Goal: Download file/media

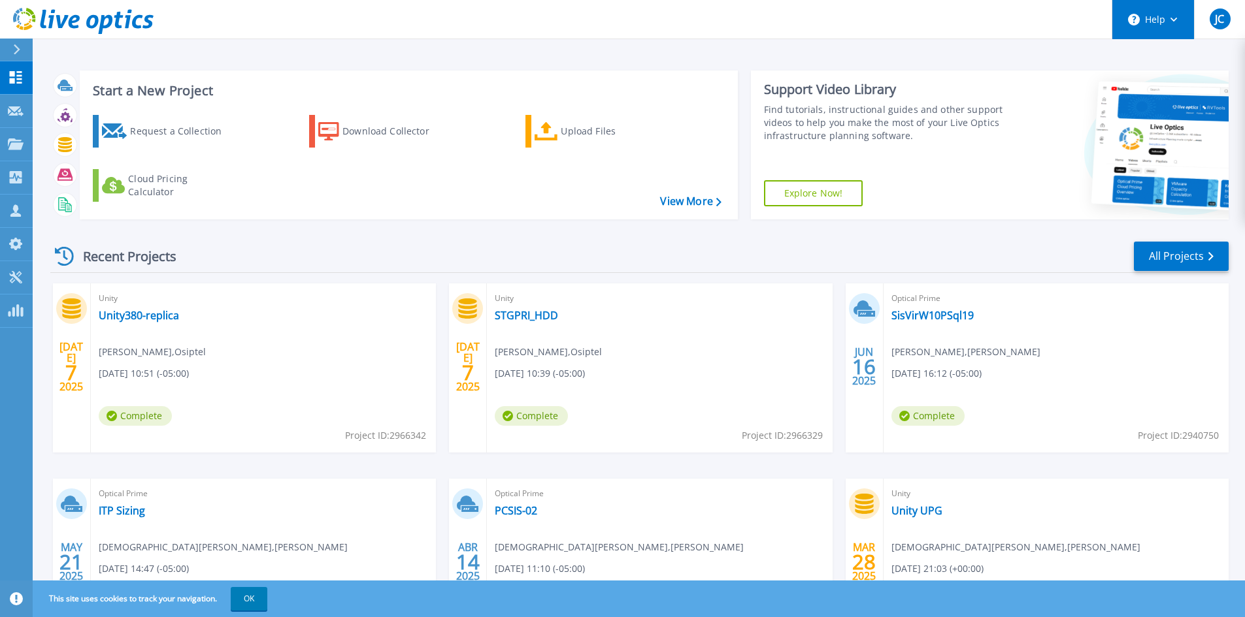
click at [1146, 8] on button "Help" at bounding box center [1153, 19] width 82 height 39
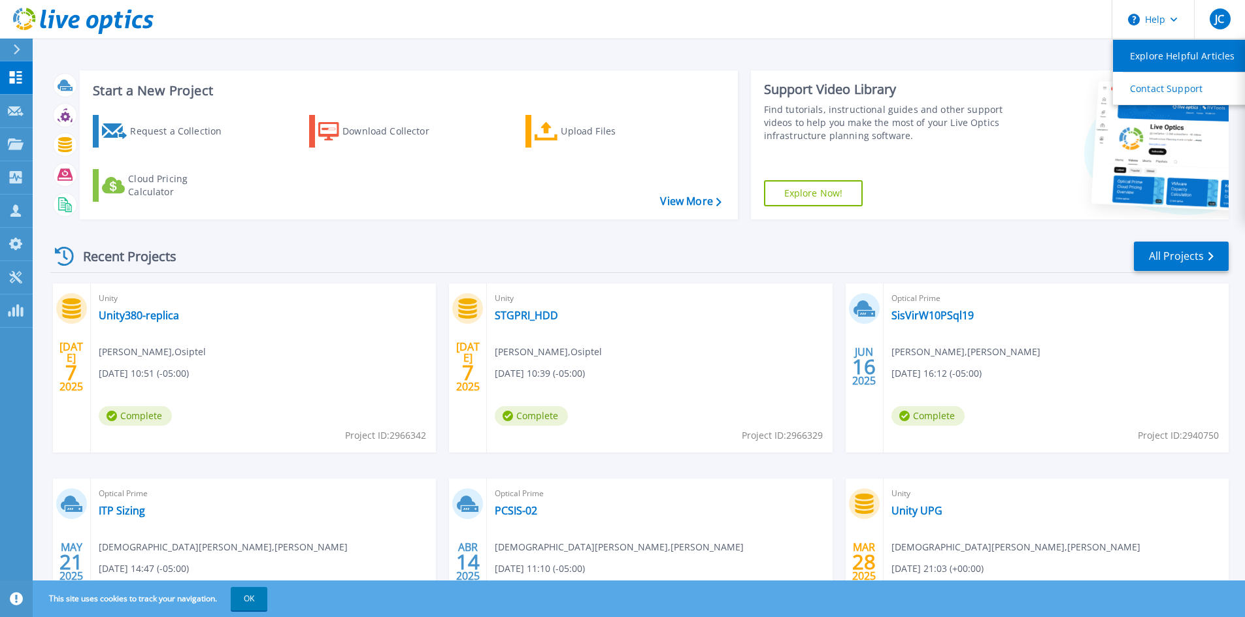
click at [1130, 56] on link "Explore Helpful Articles" at bounding box center [1186, 56] width 146 height 32
click at [243, 62] on div "Start a New Project Request a Collection Download Collector Upload Files Cloud …" at bounding box center [639, 145] width 1178 height 170
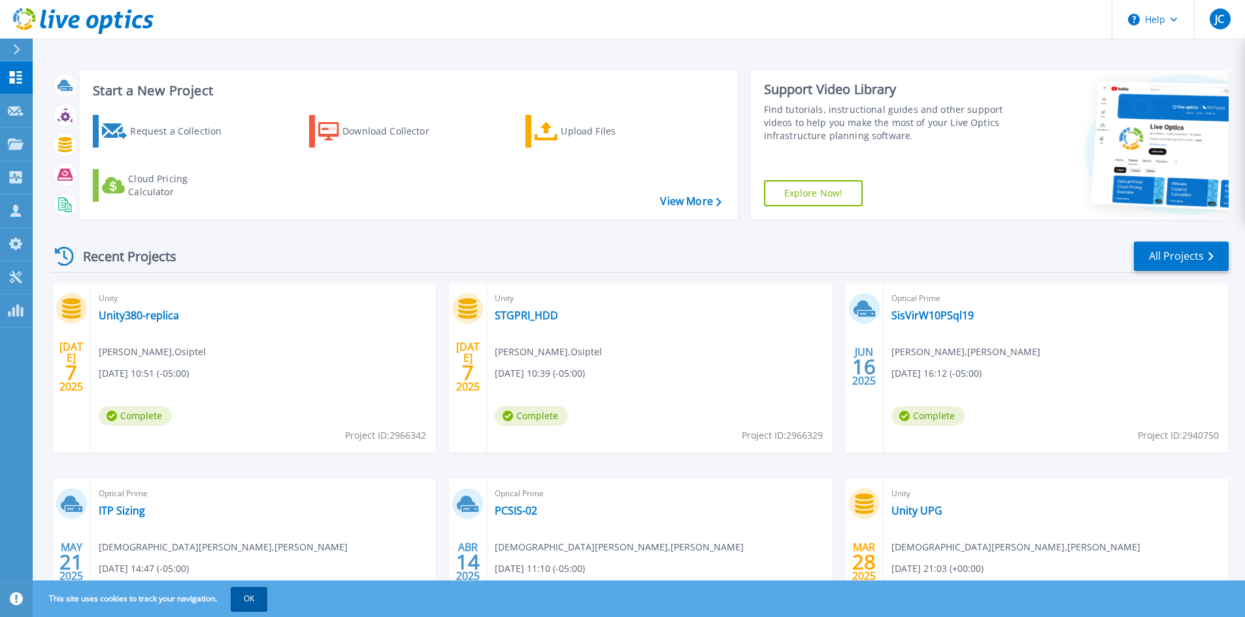
click at [259, 595] on button "OK" at bounding box center [249, 599] width 37 height 24
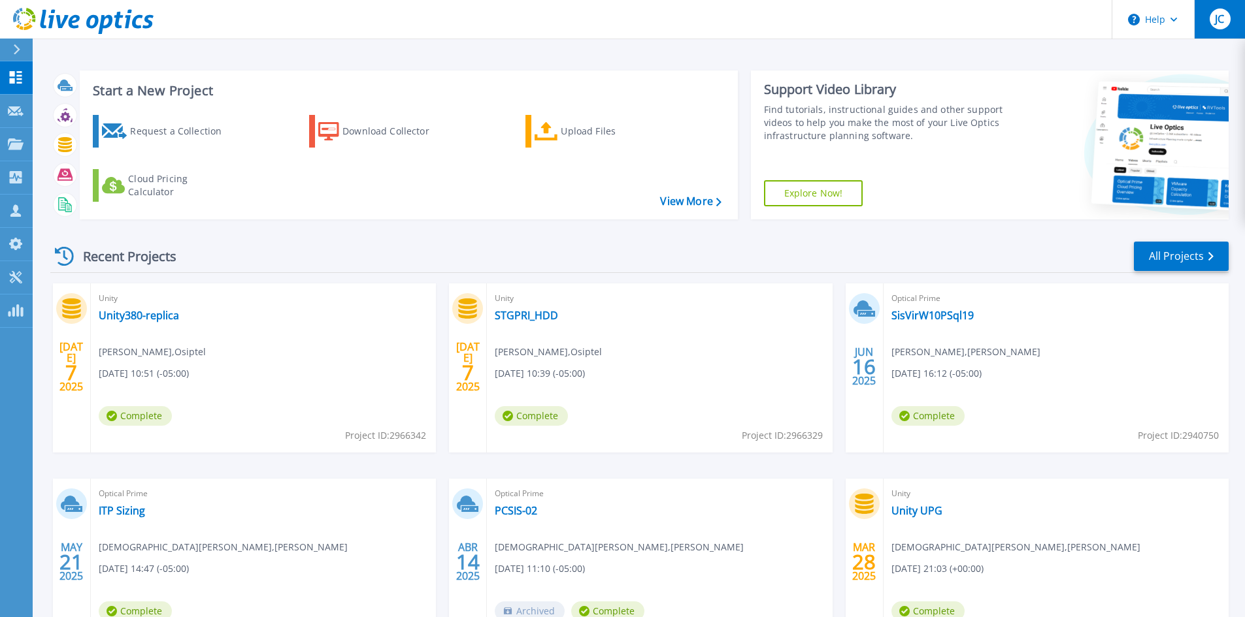
click at [1212, 16] on div "JC" at bounding box center [1219, 18] width 21 height 21
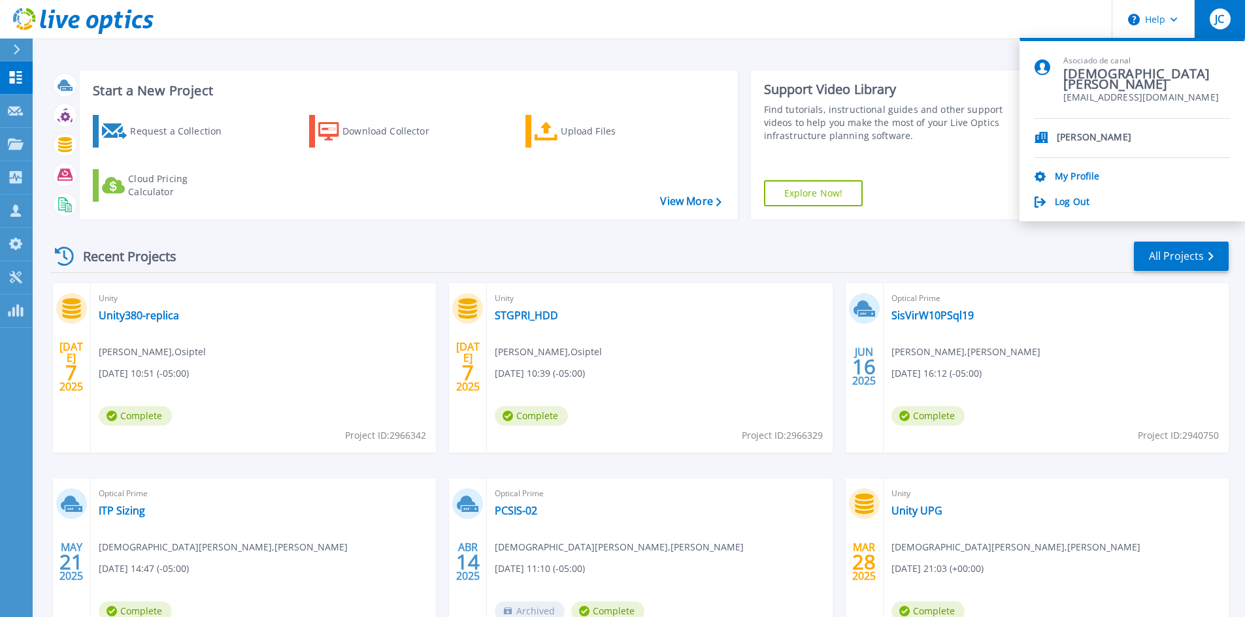
click at [1212, 16] on div "JC" at bounding box center [1219, 18] width 21 height 21
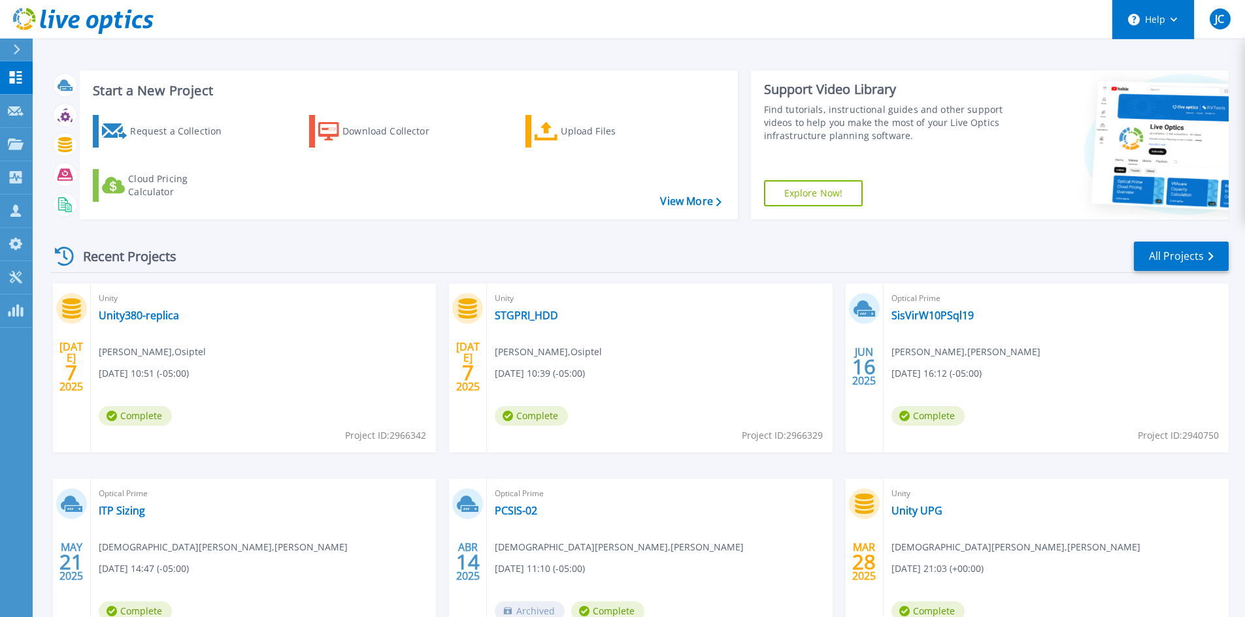
click at [1150, 18] on button "Help" at bounding box center [1153, 19] width 82 height 39
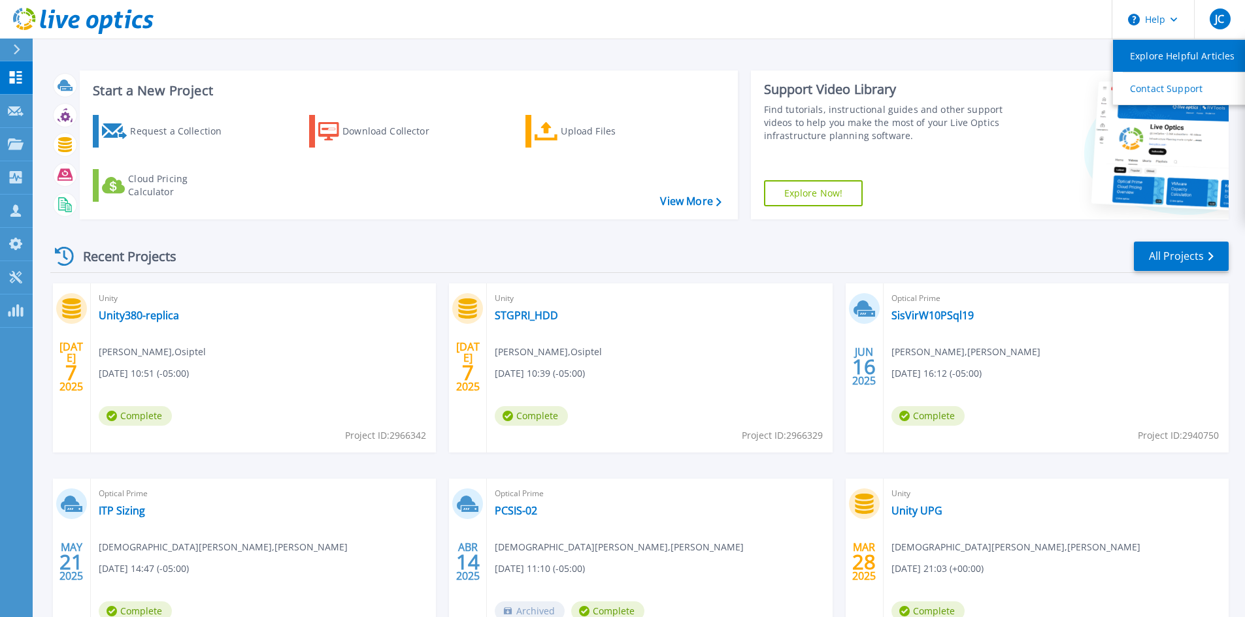
click at [1150, 49] on link "Explore Helpful Articles" at bounding box center [1186, 56] width 146 height 32
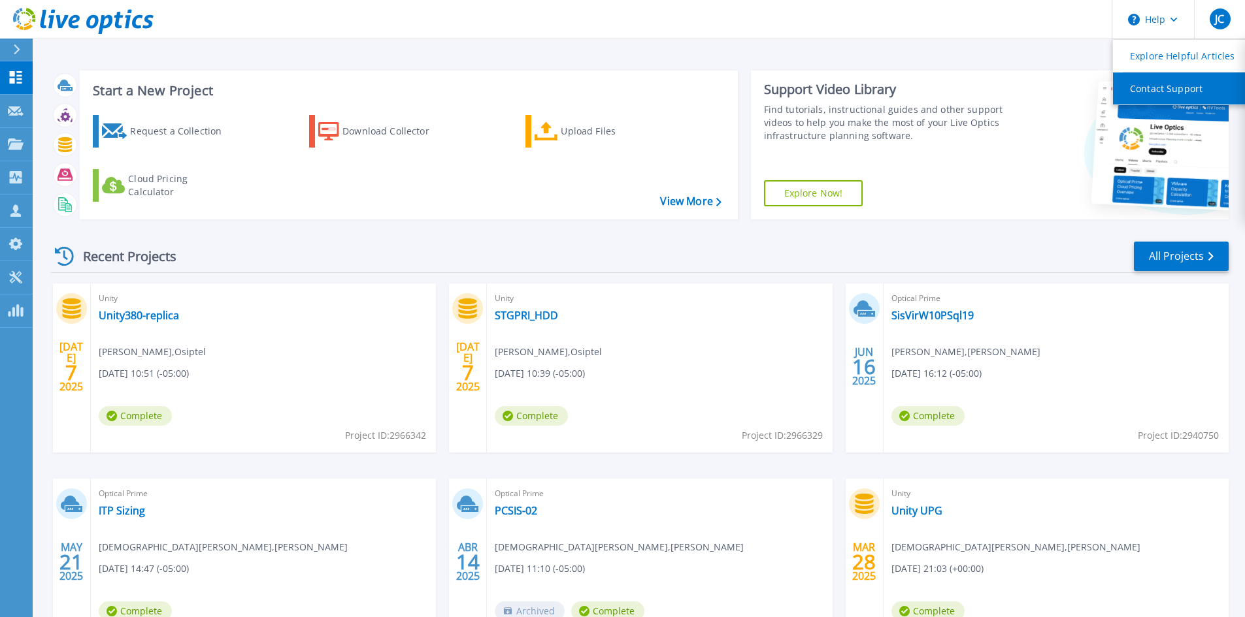
click at [1139, 84] on link "Contact Support" at bounding box center [1186, 89] width 146 height 32
click at [836, 67] on div "Start a New Project Request a Collection Download Collector Upload Files Cloud …" at bounding box center [639, 145] width 1178 height 170
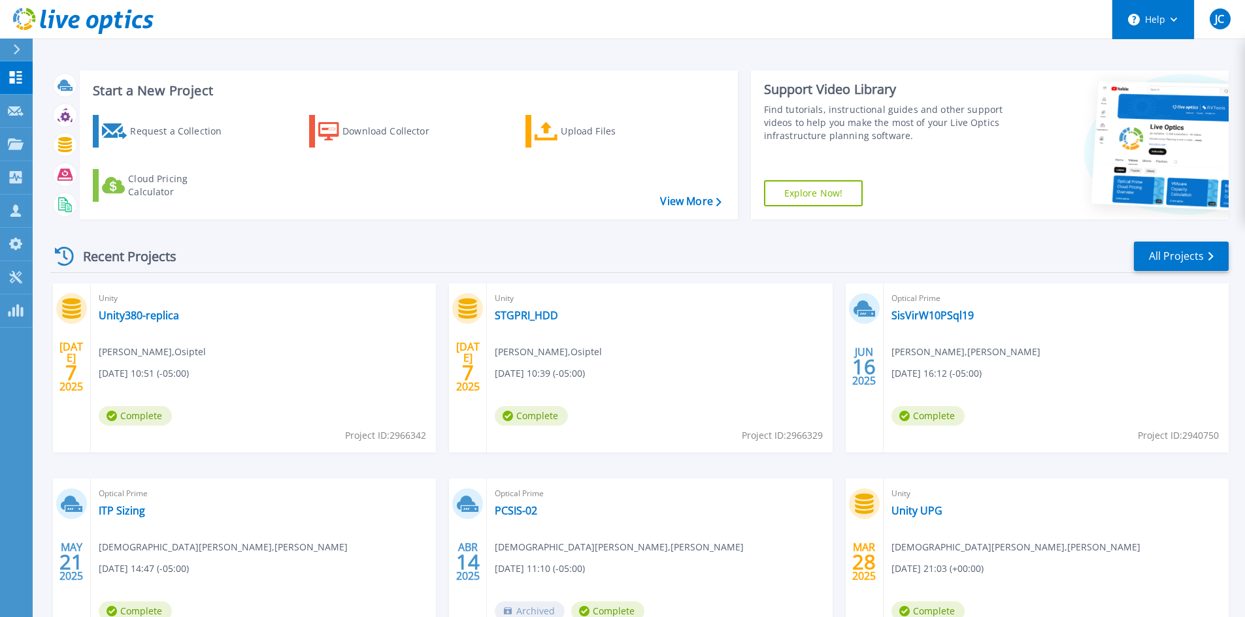
click at [1162, 5] on button "Help" at bounding box center [1153, 19] width 82 height 39
click at [548, 35] on header "Help JC Asociado de canal Jesus Calle jcalle@jevansa.com.pe J Evans My Profile …" at bounding box center [622, 19] width 1245 height 39
click at [15, 273] on icon at bounding box center [16, 277] width 16 height 12
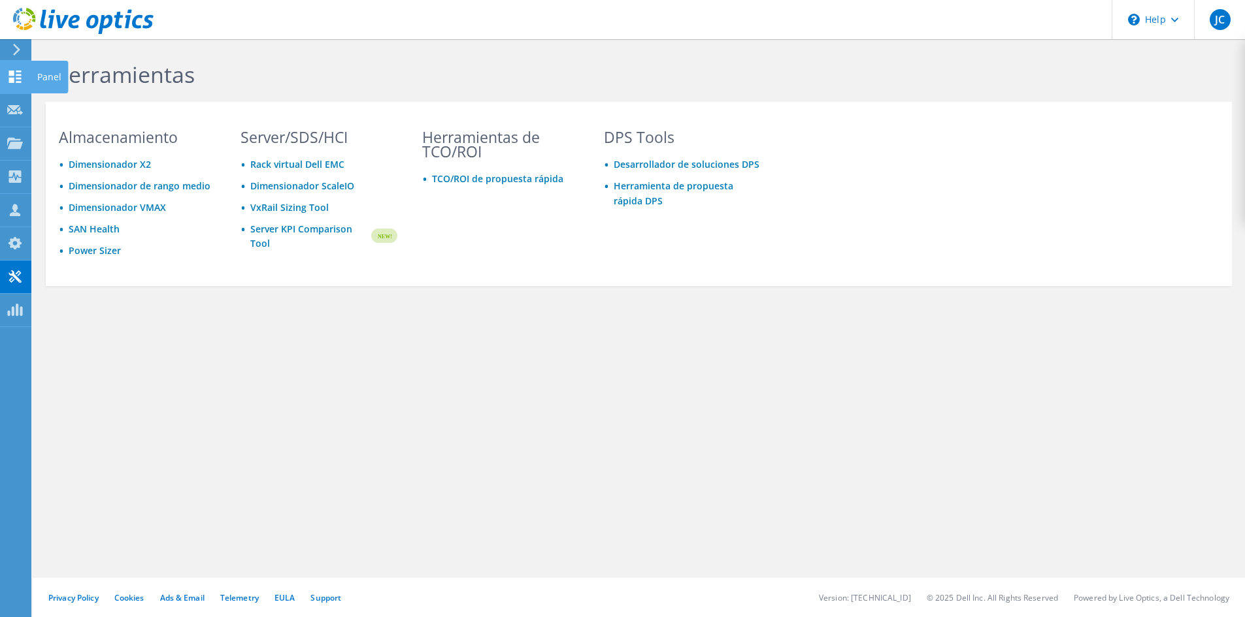
click at [16, 80] on icon at bounding box center [15, 77] width 16 height 12
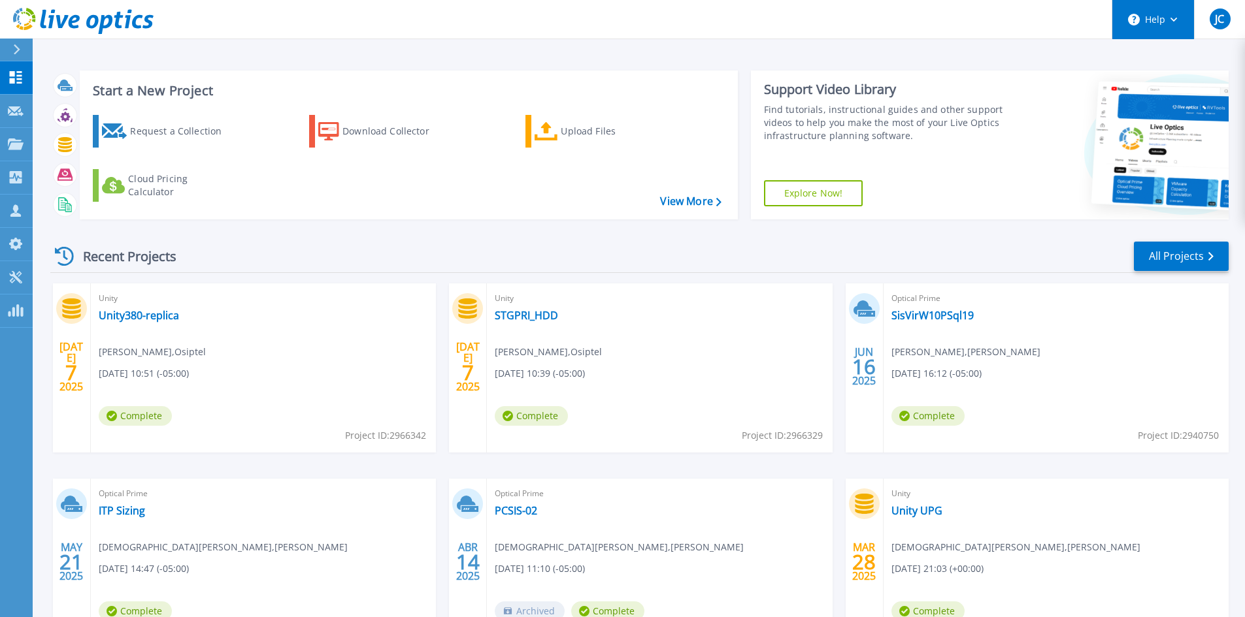
click at [1156, 18] on button "Help" at bounding box center [1153, 19] width 82 height 39
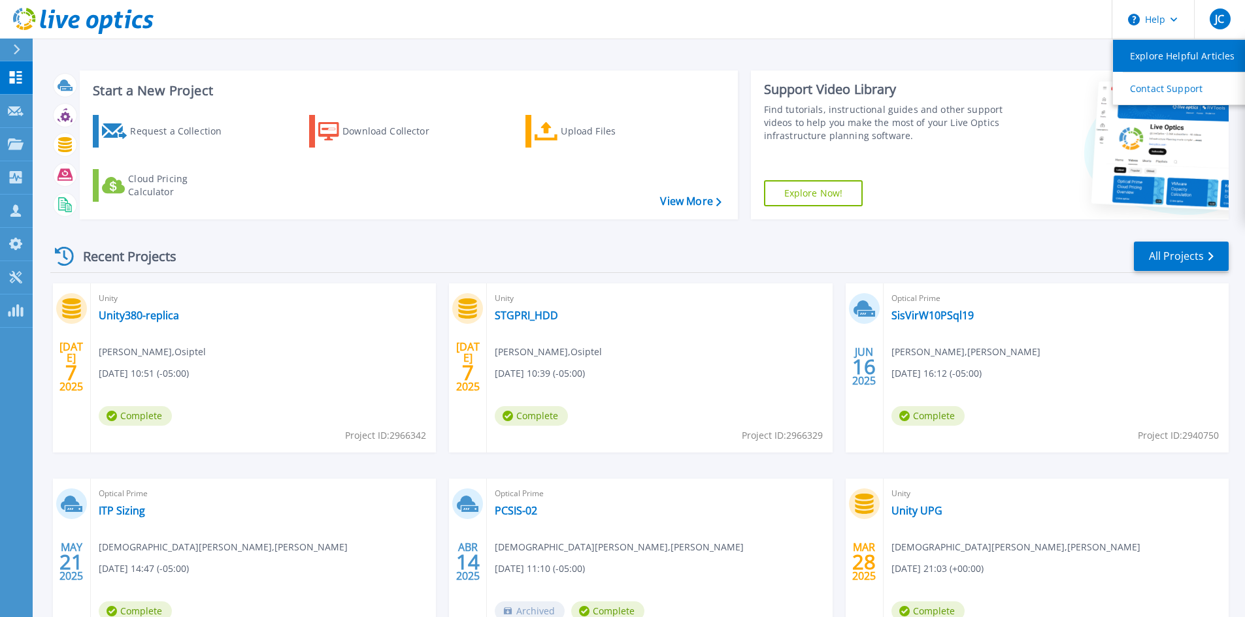
click at [1148, 42] on link "Explore Helpful Articles" at bounding box center [1186, 56] width 146 height 32
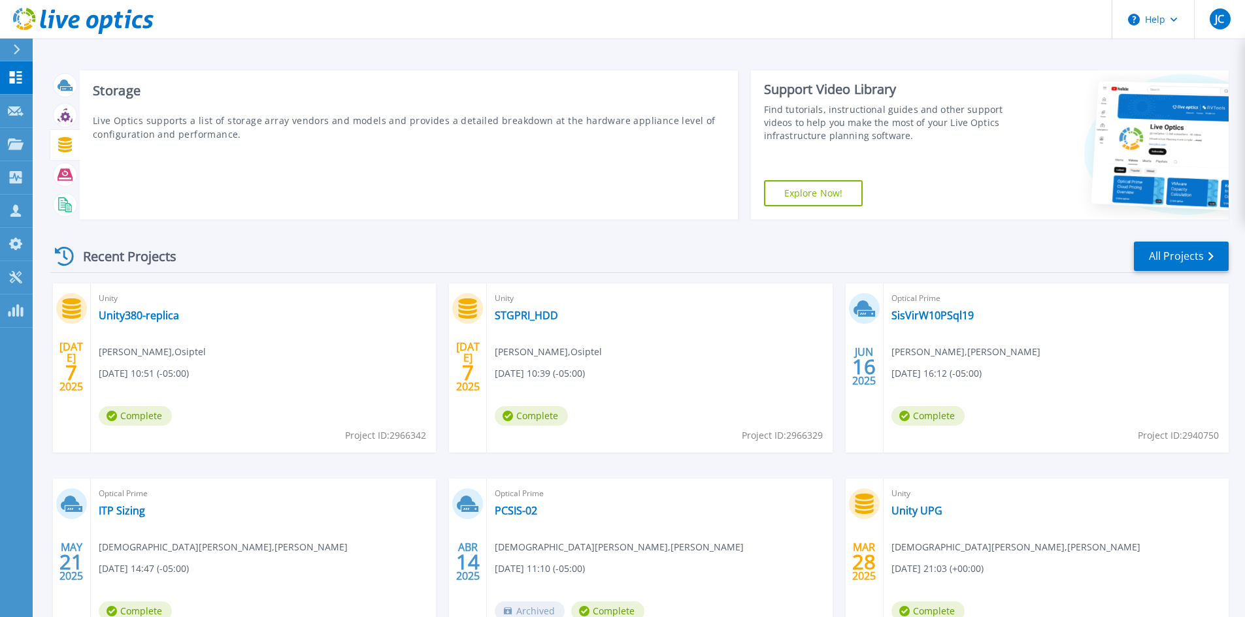
click at [63, 143] on icon at bounding box center [65, 144] width 14 height 15
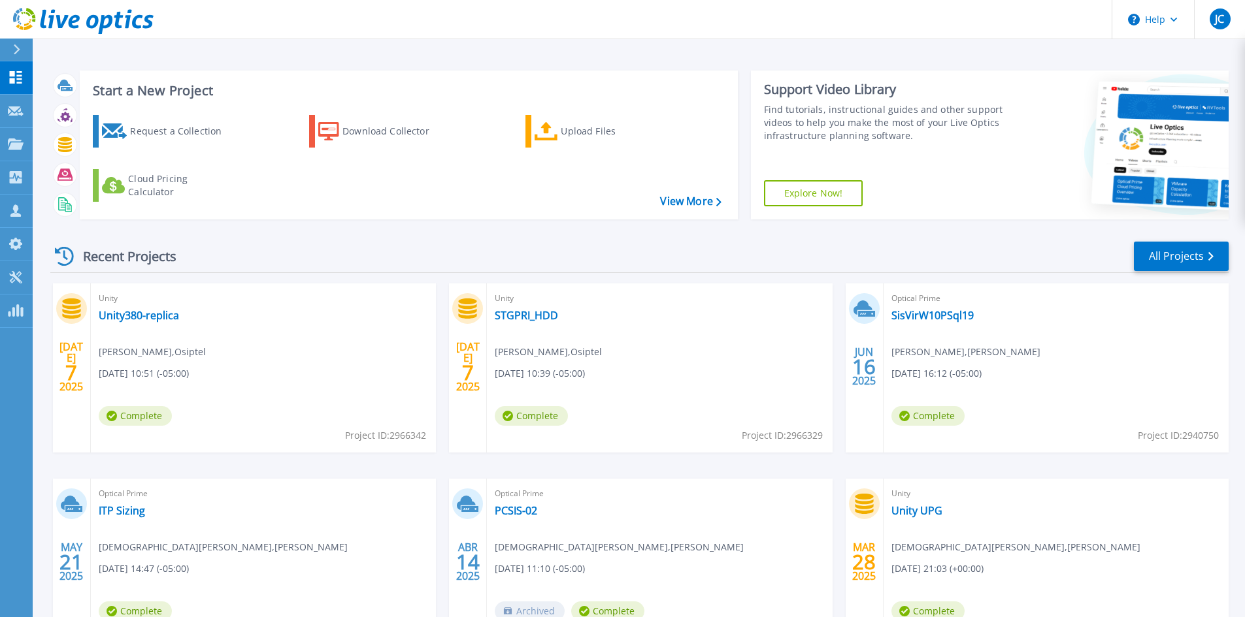
click at [792, 182] on link "Explore Now!" at bounding box center [813, 193] width 99 height 26
click at [707, 208] on link "View More" at bounding box center [690, 201] width 61 height 12
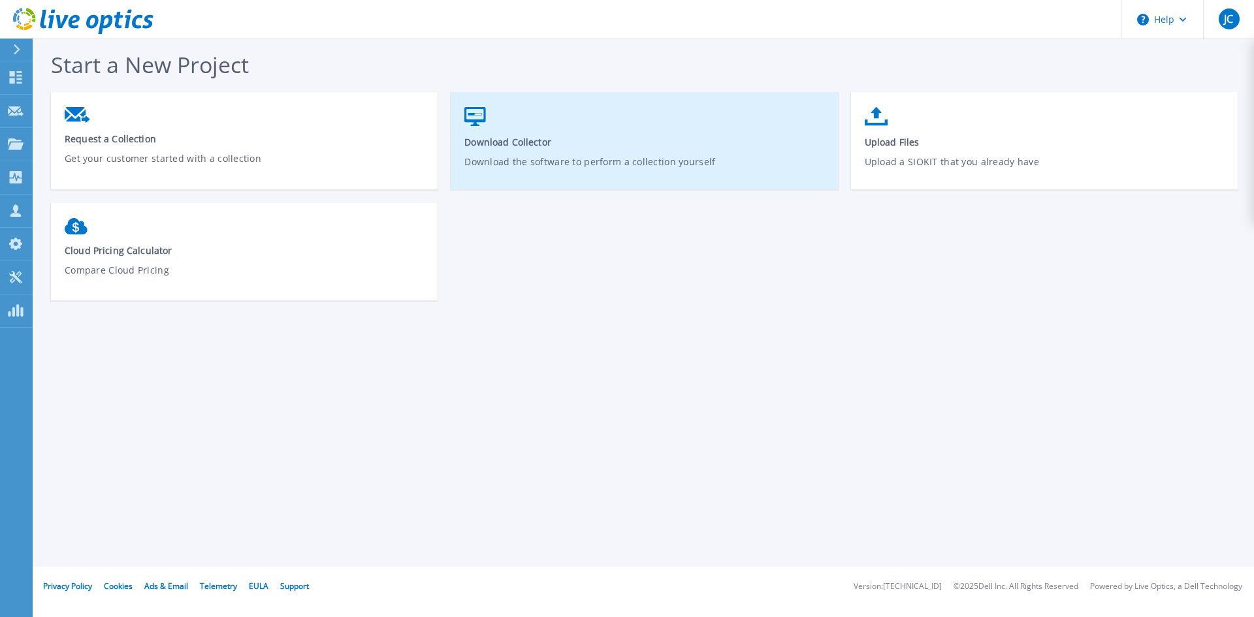
click at [555, 147] on span "Download Collector" at bounding box center [644, 142] width 360 height 12
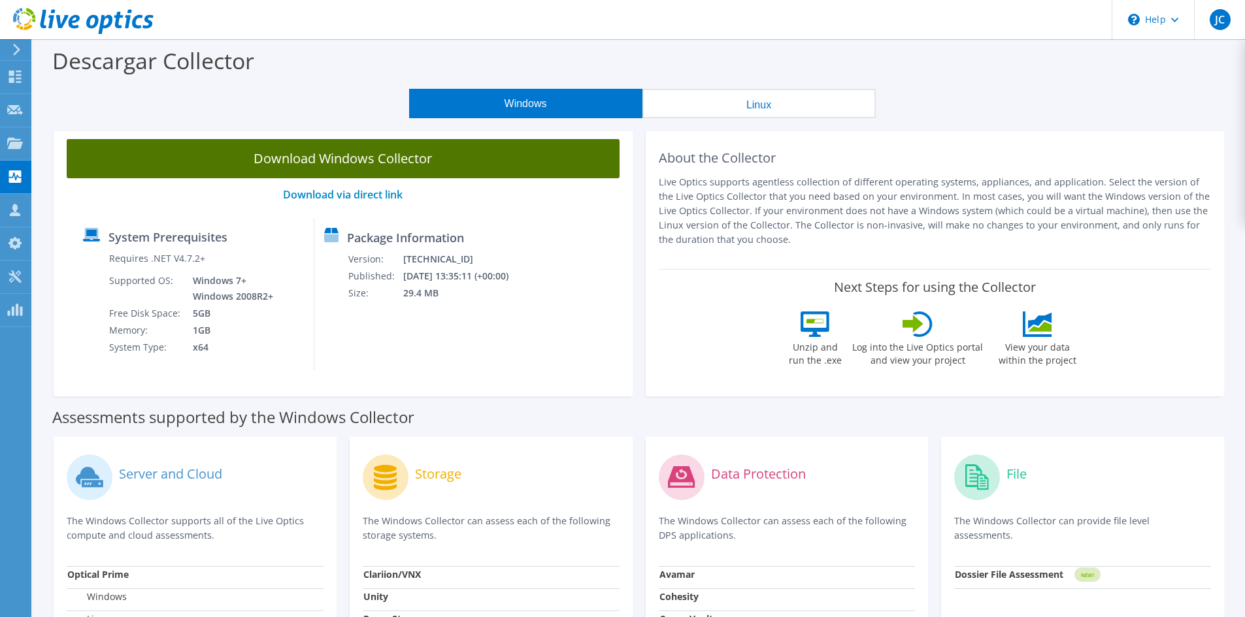
click at [357, 169] on link "Download Windows Collector" at bounding box center [343, 158] width 553 height 39
